Goal: Transaction & Acquisition: Purchase product/service

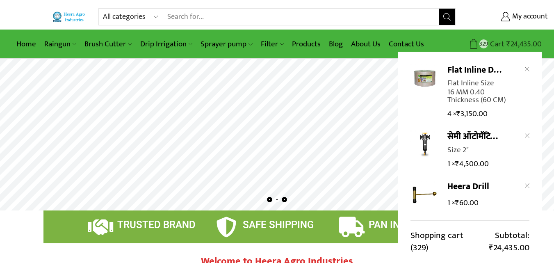
click at [522, 44] on bdi "₹ 24,435.00" at bounding box center [523, 44] width 35 height 13
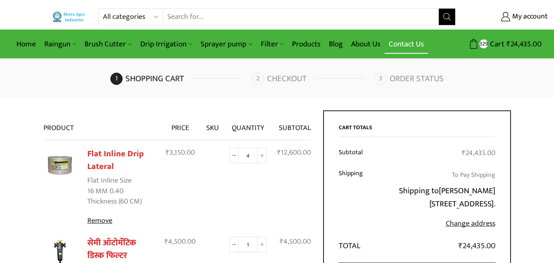
click at [407, 45] on link "Contact Us" at bounding box center [405, 43] width 43 height 19
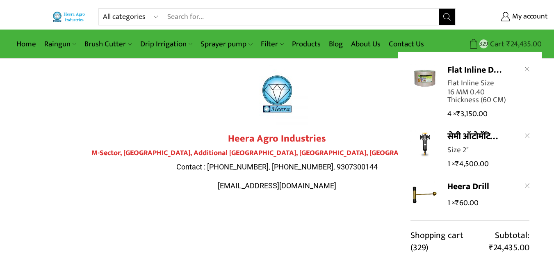
click at [505, 44] on span "₹ 24,435.00" at bounding box center [522, 44] width 37 height 11
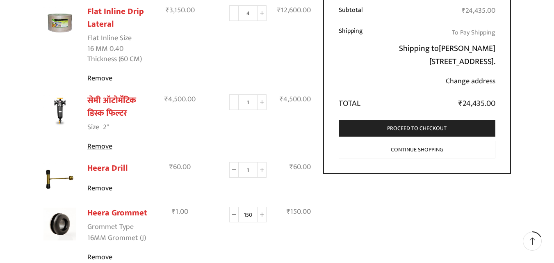
scroll to position [144, 0]
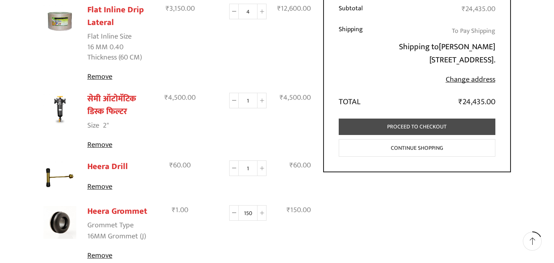
click at [419, 135] on link "Proceed to checkout" at bounding box center [416, 126] width 157 height 17
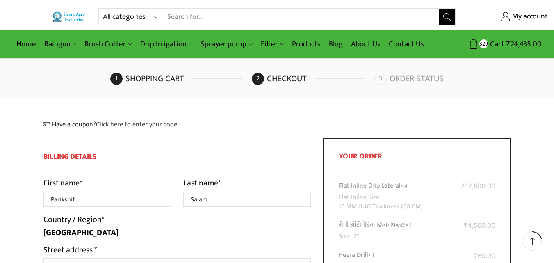
select select "MP"
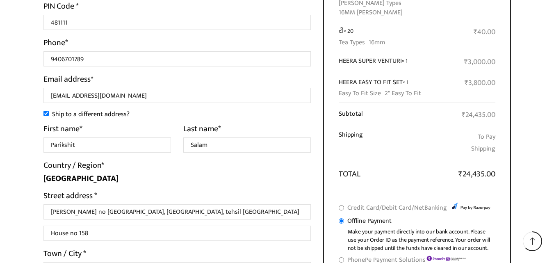
scroll to position [377, 0]
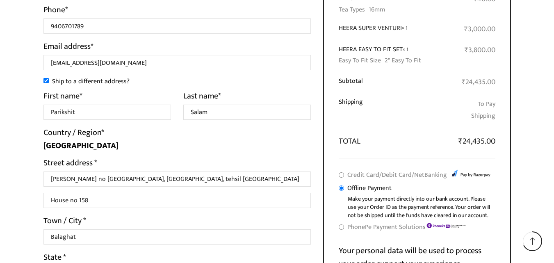
click at [552, 184] on html "All categories Accessories Air Release Valve Brush Cutter Domestic Use Drip Irr…" at bounding box center [277, 31] width 554 height 876
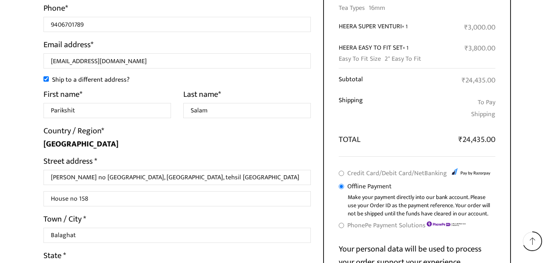
click at [345, 219] on li "PhonePe Payment Solutions All UPI apps, Debit and Credit Cards, and NetBanking …" at bounding box center [416, 225] width 157 height 13
click at [339, 223] on input "PhonePe Payment Solutions" at bounding box center [340, 225] width 5 height 5
radio input "true"
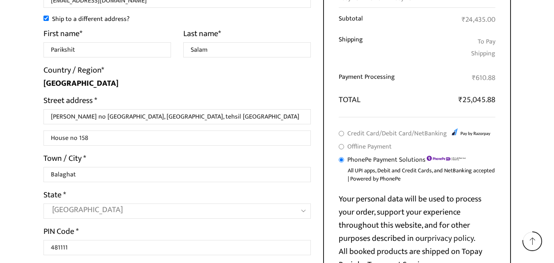
scroll to position [471, 0]
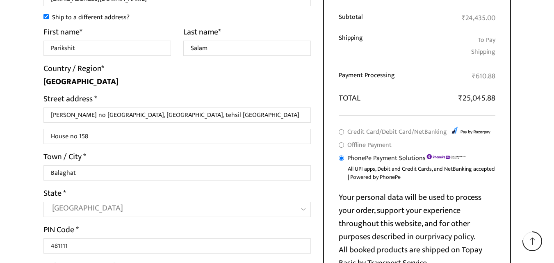
click at [341, 142] on input "Offline Payment" at bounding box center [340, 144] width 5 height 5
radio input "true"
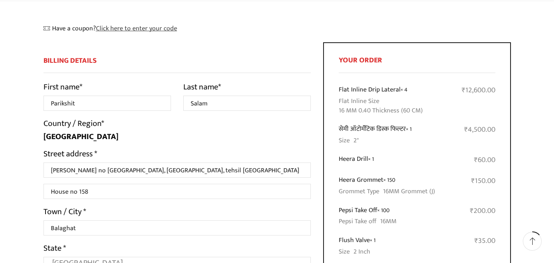
scroll to position [0, 0]
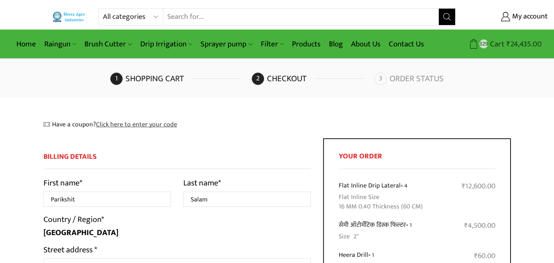
click at [502, 43] on span "Cart" at bounding box center [496, 44] width 16 height 11
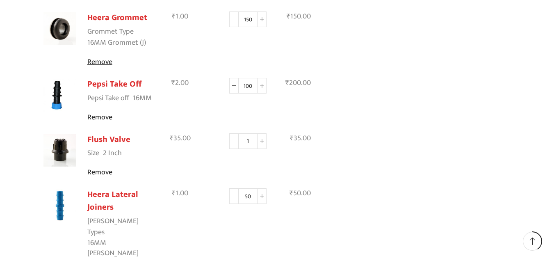
scroll to position [339, 0]
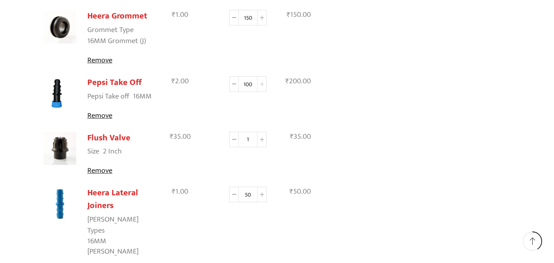
click at [259, 88] on span at bounding box center [261, 84] width 9 height 16
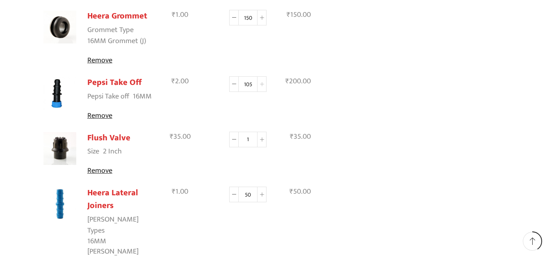
click at [259, 88] on span at bounding box center [261, 84] width 9 height 16
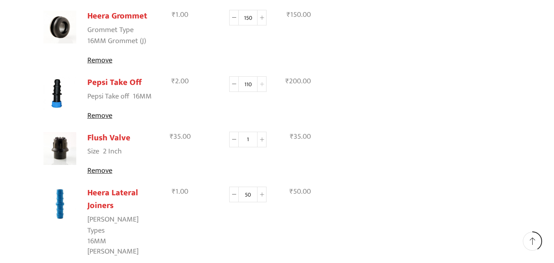
click at [259, 88] on span at bounding box center [261, 84] width 9 height 16
click at [260, 86] on icon at bounding box center [262, 84] width 4 height 4
click at [261, 86] on icon at bounding box center [262, 84] width 4 height 4
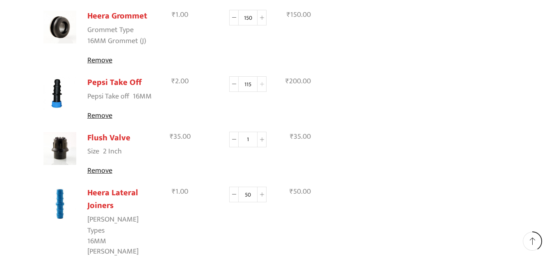
click at [261, 86] on icon at bounding box center [262, 84] width 4 height 4
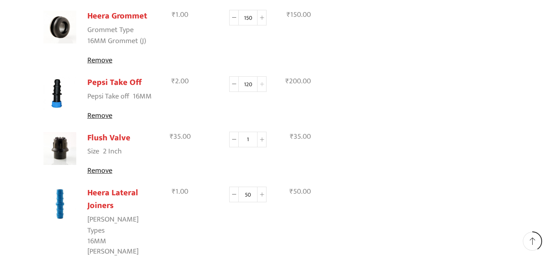
click at [261, 86] on icon at bounding box center [262, 84] width 4 height 4
type input "122"
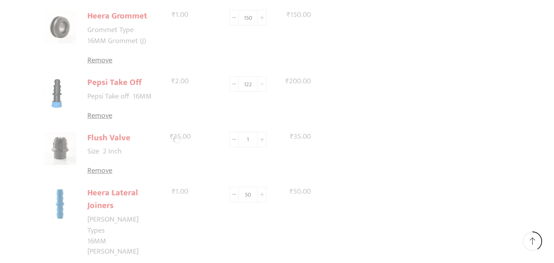
click at [261, 86] on div at bounding box center [177, 139] width 268 height 736
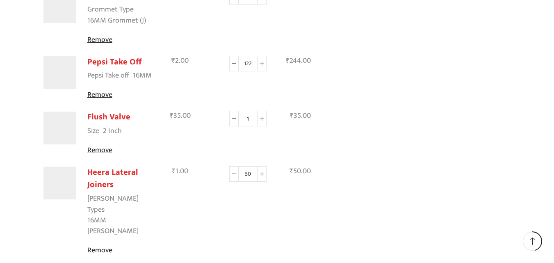
scroll to position [400, 0]
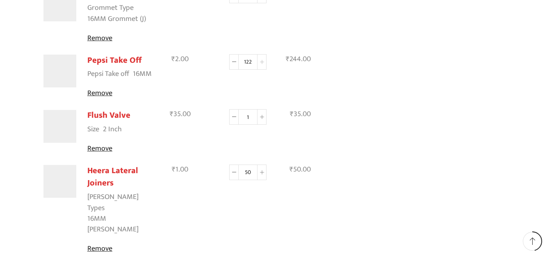
click at [265, 64] on span at bounding box center [261, 62] width 9 height 16
click at [263, 64] on span at bounding box center [261, 62] width 9 height 16
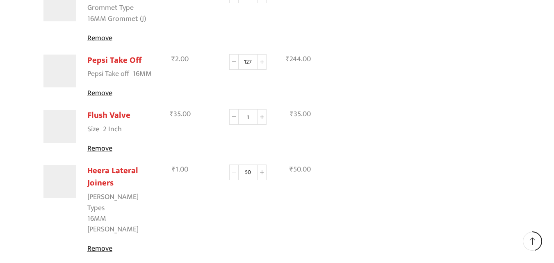
click at [263, 64] on span at bounding box center [261, 62] width 9 height 16
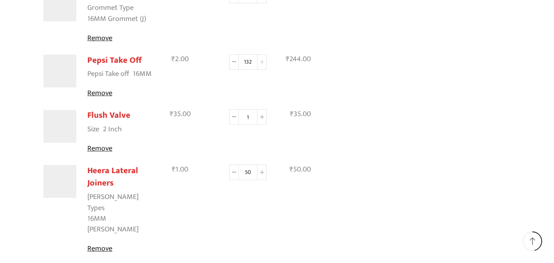
click at [263, 64] on span at bounding box center [261, 62] width 9 height 16
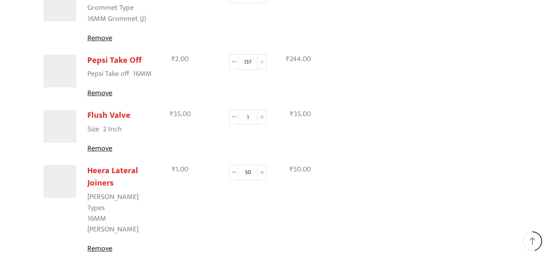
click at [263, 64] on span at bounding box center [261, 62] width 9 height 16
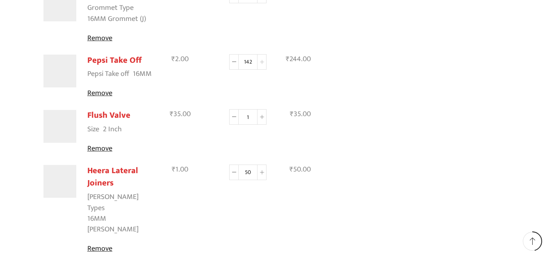
click at [263, 64] on span at bounding box center [261, 62] width 9 height 16
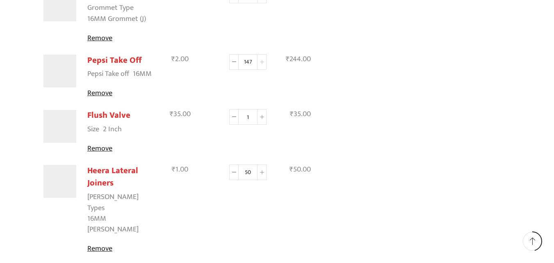
click at [263, 64] on span at bounding box center [261, 62] width 9 height 16
type input "150"
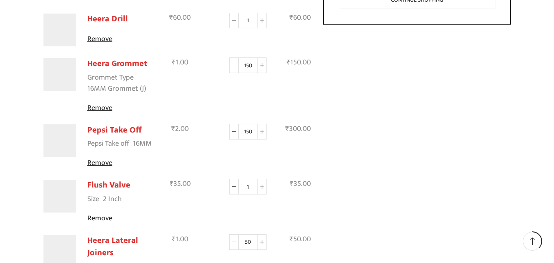
scroll to position [324, 0]
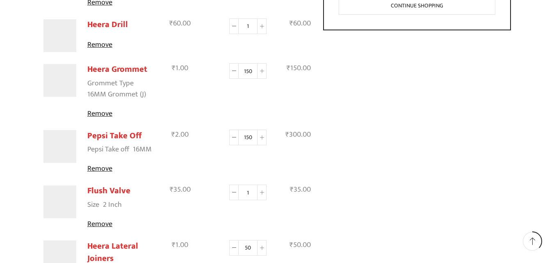
drag, startPoint x: 261, startPoint y: 194, endPoint x: 270, endPoint y: 194, distance: 9.8
click at [261, 194] on icon at bounding box center [262, 192] width 4 height 4
type input "2"
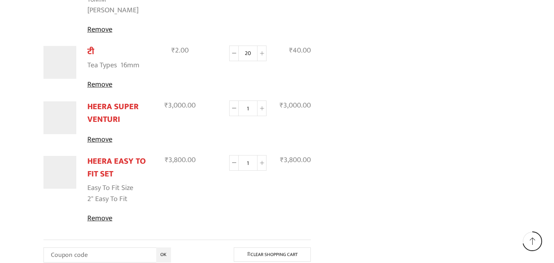
scroll to position [620, 0]
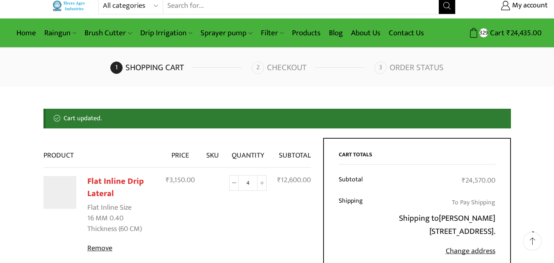
scroll to position [0, 0]
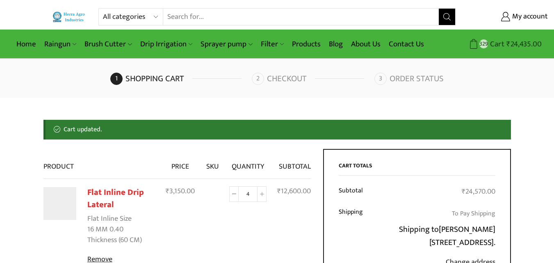
click at [513, 45] on bdi "₹ 24,435.00" at bounding box center [523, 44] width 35 height 13
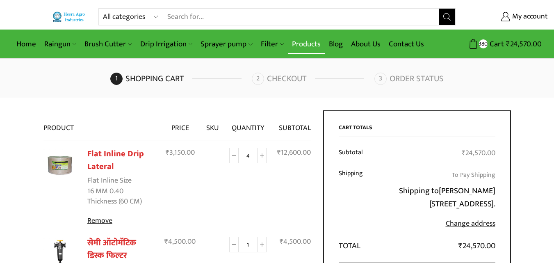
click at [306, 42] on link "Products" at bounding box center [306, 43] width 37 height 19
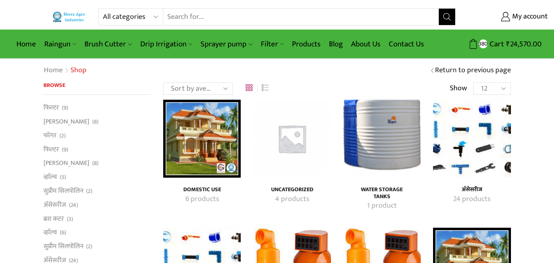
click at [475, 181] on div "अ‍ॅसेसरीज 24 products" at bounding box center [472, 154] width 90 height 109
click at [481, 126] on img "Visit product category अ‍ॅसेसरीज" at bounding box center [471, 138] width 77 height 77
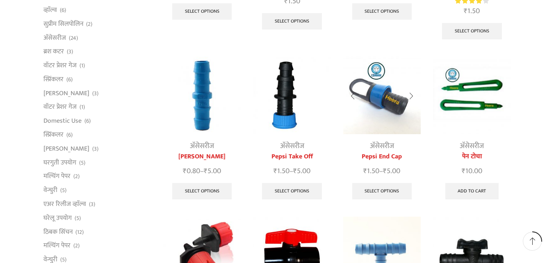
scroll to position [226, 0]
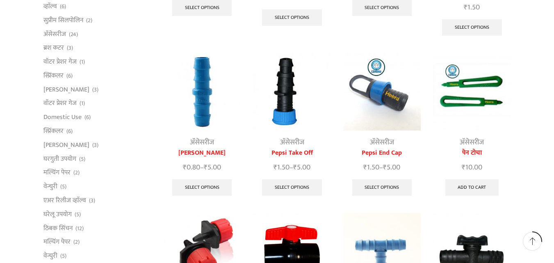
click at [205, 86] on img at bounding box center [201, 91] width 77 height 77
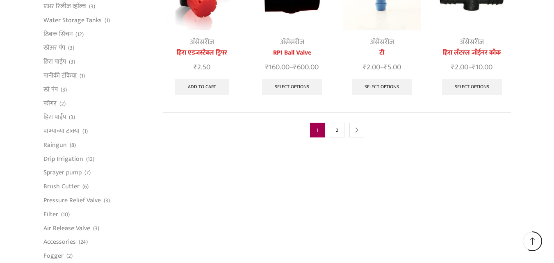
scroll to position [544, 0]
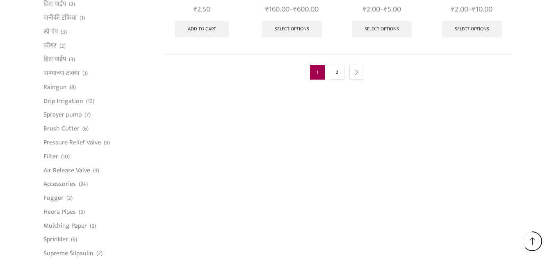
drag, startPoint x: 338, startPoint y: 66, endPoint x: 347, endPoint y: 66, distance: 9.1
click at [339, 66] on link "2" at bounding box center [336, 72] width 15 height 15
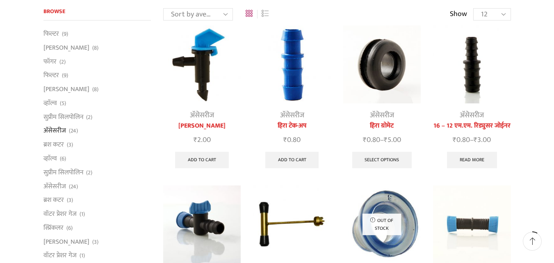
scroll to position [70, 0]
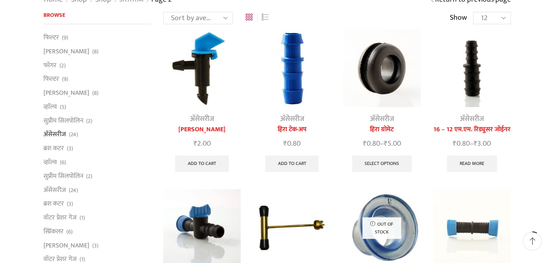
click at [302, 81] on img at bounding box center [291, 67] width 77 height 77
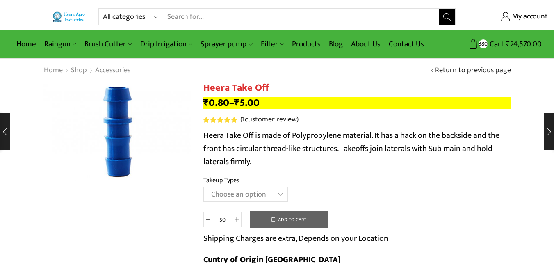
click at [270, 191] on select "Choose an option 12MM Take Off 16MM Take Off (J) 20MM Take Off" at bounding box center [245, 193] width 84 height 15
click at [203, 186] on select "Choose an option 12MM Take Off 16MM Take Off (J) 20MM Take Off" at bounding box center [245, 193] width 84 height 15
select select "16MM Take Off (J)"
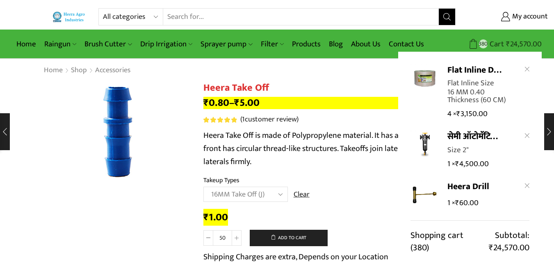
click at [497, 46] on span "Cart" at bounding box center [495, 44] width 16 height 11
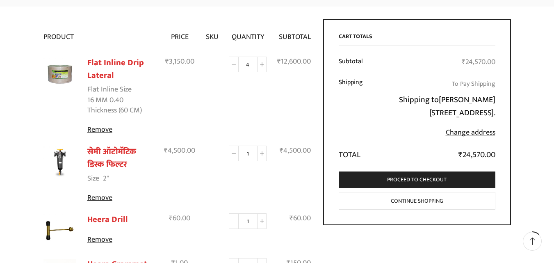
scroll to position [87, 0]
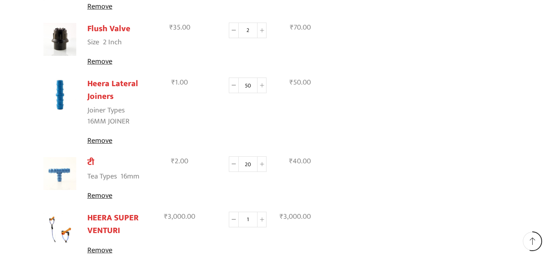
scroll to position [459, 0]
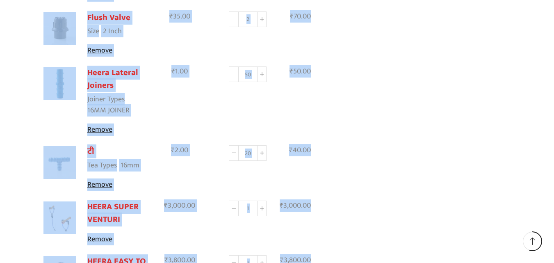
drag, startPoint x: 552, startPoint y: 138, endPoint x: 549, endPoint y: 146, distance: 8.3
click at [549, 146] on div "All categories Accessories Air Release Valve Brush Cutter Domestic Use Drip Irr…" at bounding box center [277, 85] width 554 height 1088
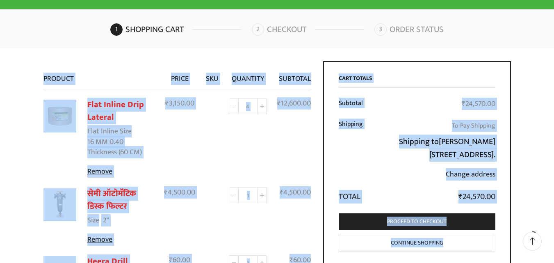
scroll to position [47, 0]
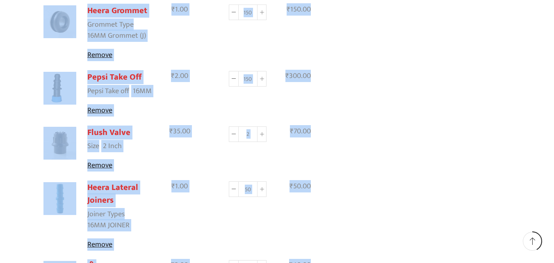
scroll to position [352, 0]
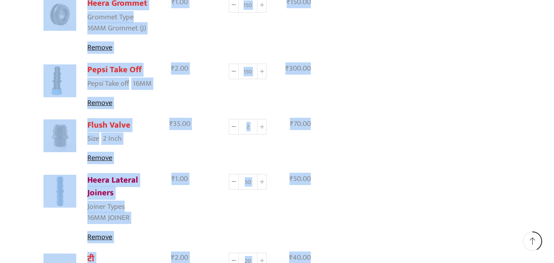
click at [109, 185] on link "Heera Lateral Joiners" at bounding box center [112, 186] width 51 height 27
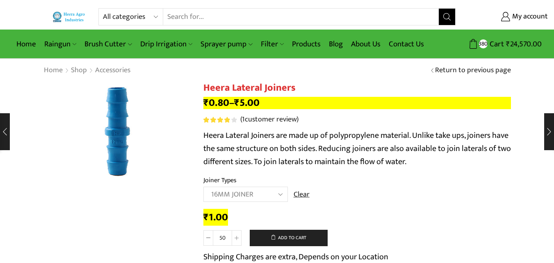
click at [281, 196] on select "Choose an option 12MM [PERSON_NAME] 16MM [PERSON_NAME] 20MM [PERSON_NAME]" at bounding box center [245, 193] width 84 height 15
click at [203, 186] on select "Choose an option 12MM [PERSON_NAME] 16MM [PERSON_NAME] 20MM [PERSON_NAME]" at bounding box center [245, 193] width 84 height 15
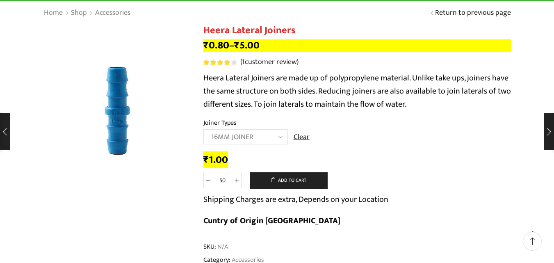
scroll to position [52, 0]
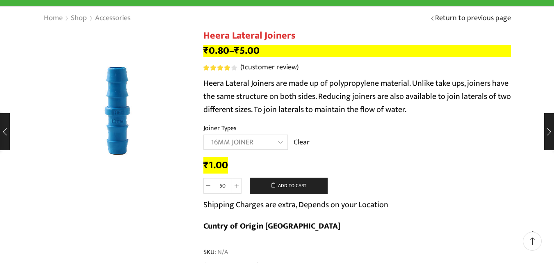
click at [273, 141] on select "Choose an option 12MM JOINER 16MM JOINER 20MM JOINER" at bounding box center [245, 141] width 84 height 15
click at [203, 134] on select "Choose an option 12MM JOINER 16MM JOINER 20MM JOINER" at bounding box center [245, 141] width 84 height 15
click at [270, 143] on select "Choose an option 12MM JOINER 16MM JOINER 20MM JOINER" at bounding box center [245, 141] width 84 height 15
select select "16MM JOINER"
click at [203, 134] on select "Choose an option 12MM JOINER 16MM JOINER 20MM JOINER" at bounding box center [245, 141] width 84 height 15
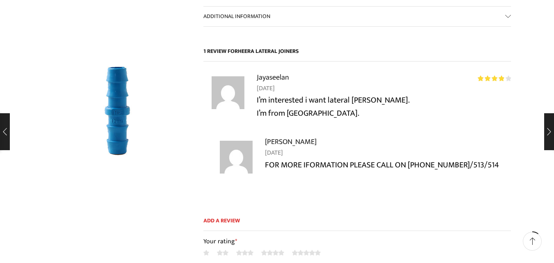
scroll to position [0, 0]
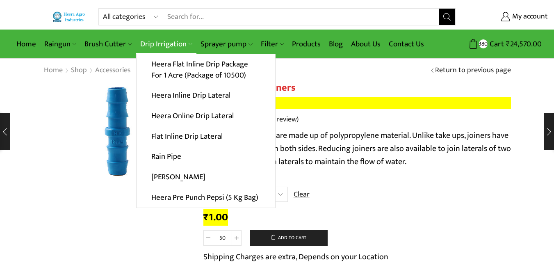
click at [169, 45] on link "Drip Irrigation" at bounding box center [166, 43] width 60 height 19
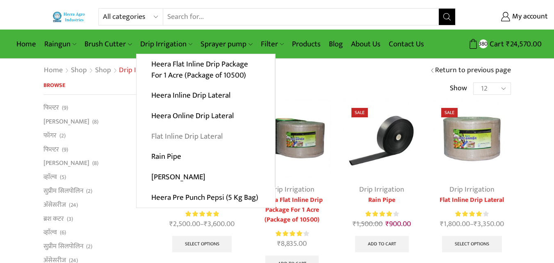
click at [198, 140] on link "Flat Inline Drip Lateral" at bounding box center [205, 136] width 138 height 20
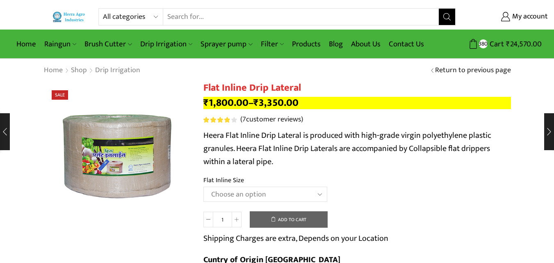
click at [284, 193] on select "Choose an option 12 MM 0.25 Thickness (30 CM) 12 MM 0.25 Thickness (40 CM) 12 M…" at bounding box center [265, 193] width 124 height 15
select select "16 MM 0.40 Thickness (40 CM)"
click at [203, 186] on select "Choose an option 12 MM 0.25 Thickness (30 CM) 12 MM 0.25 Thickness (40 CM) 12 M…" at bounding box center [265, 193] width 124 height 15
